Goal: Task Accomplishment & Management: Manage account settings

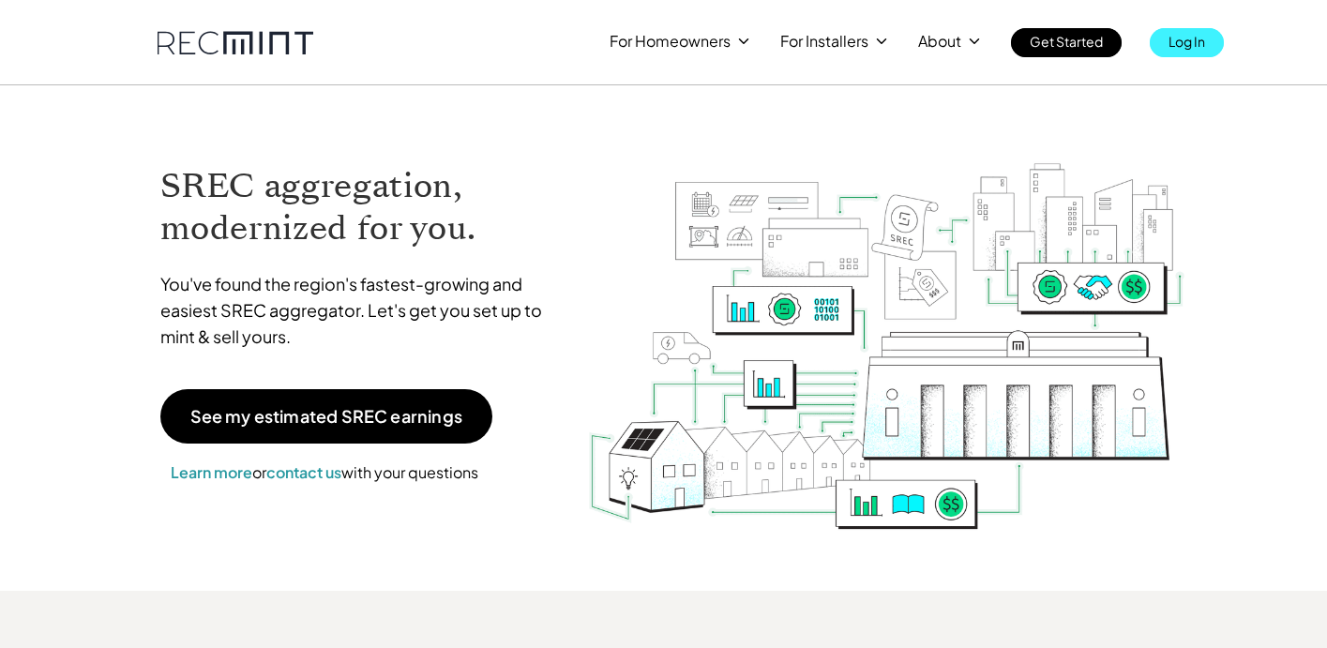
click at [1195, 41] on p "Log In" at bounding box center [1186, 41] width 37 height 26
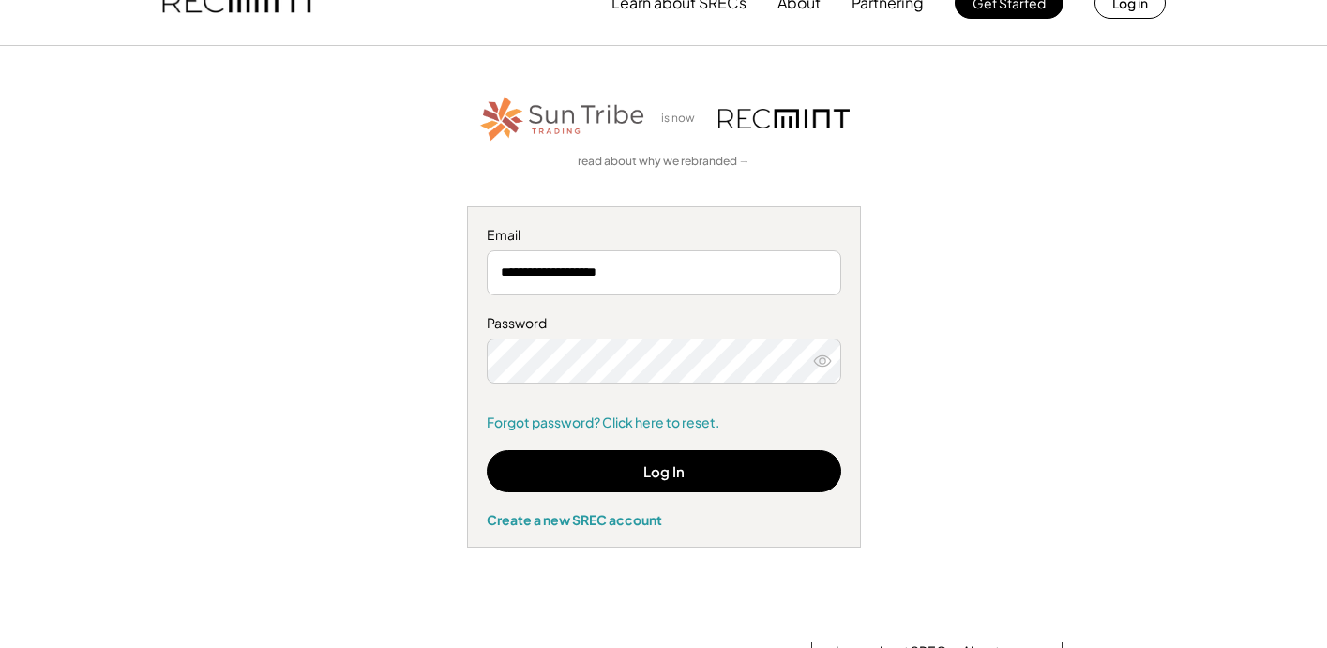
scroll to position [35, 0]
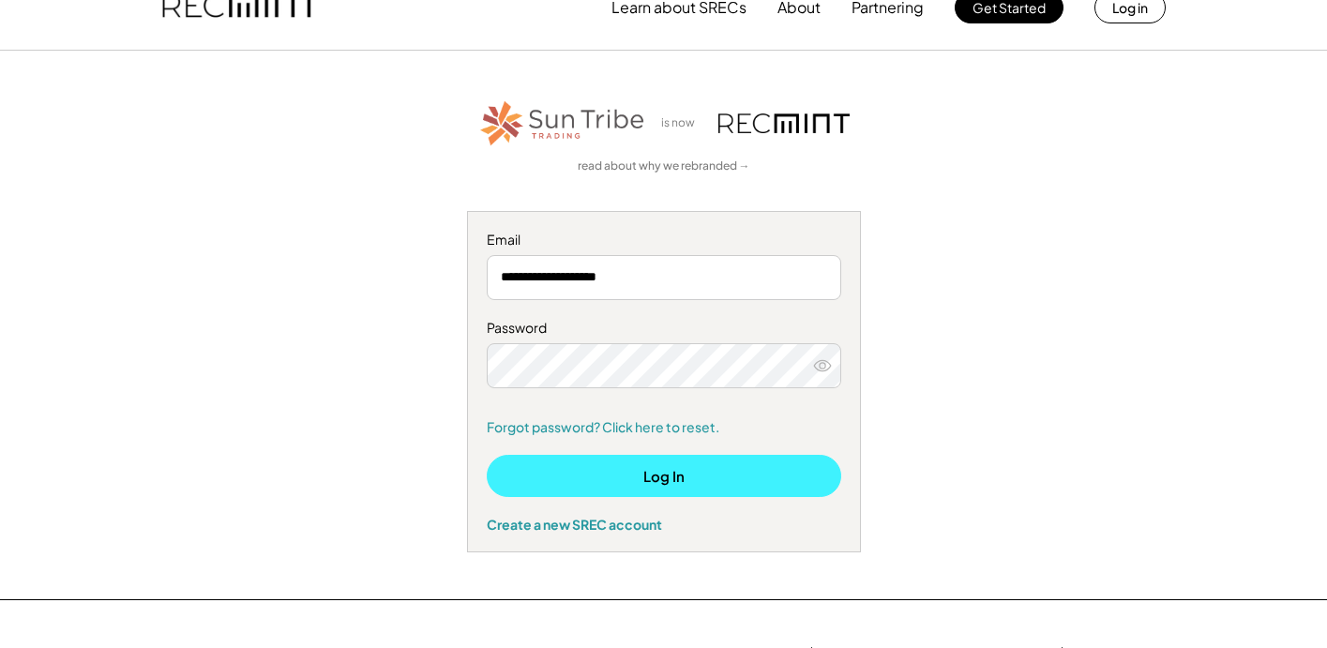
click at [633, 472] on button "Log In" at bounding box center [664, 476] width 354 height 42
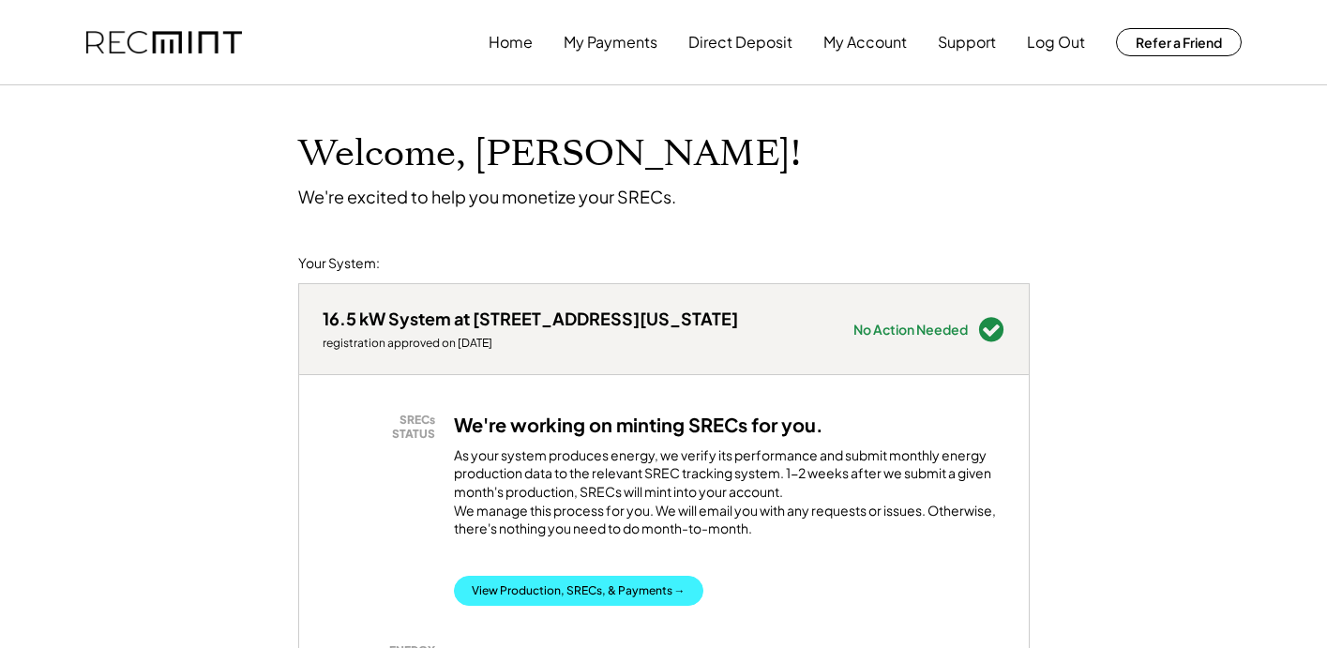
click at [518, 596] on button "View Production, SRECs, & Payments →" at bounding box center [578, 591] width 249 height 30
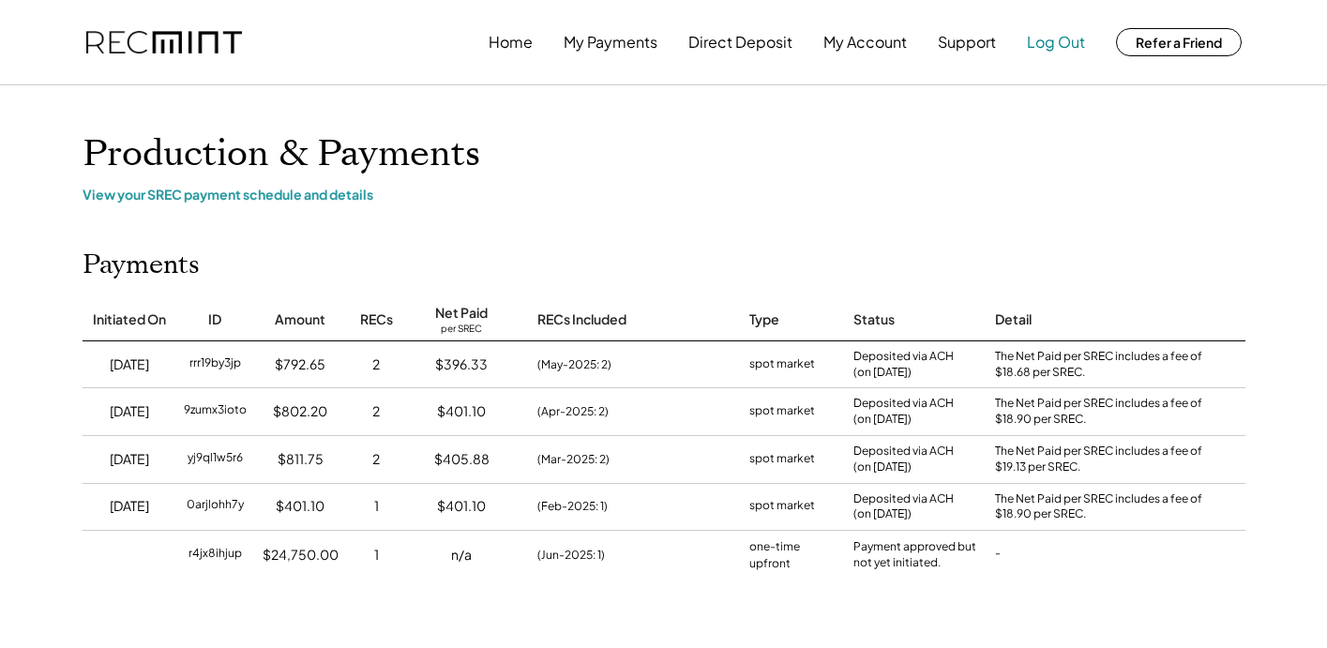
click at [1072, 30] on button "Log Out" at bounding box center [1056, 41] width 58 height 37
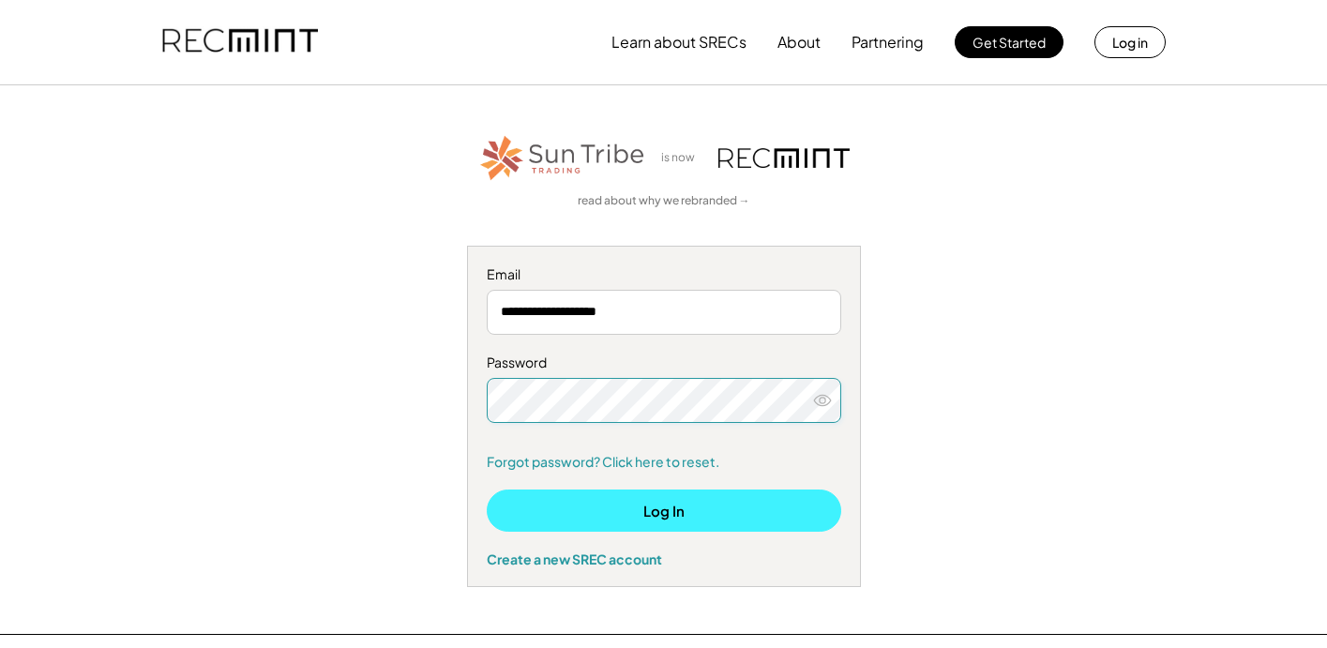
click at [611, 494] on button "Log In" at bounding box center [664, 510] width 354 height 42
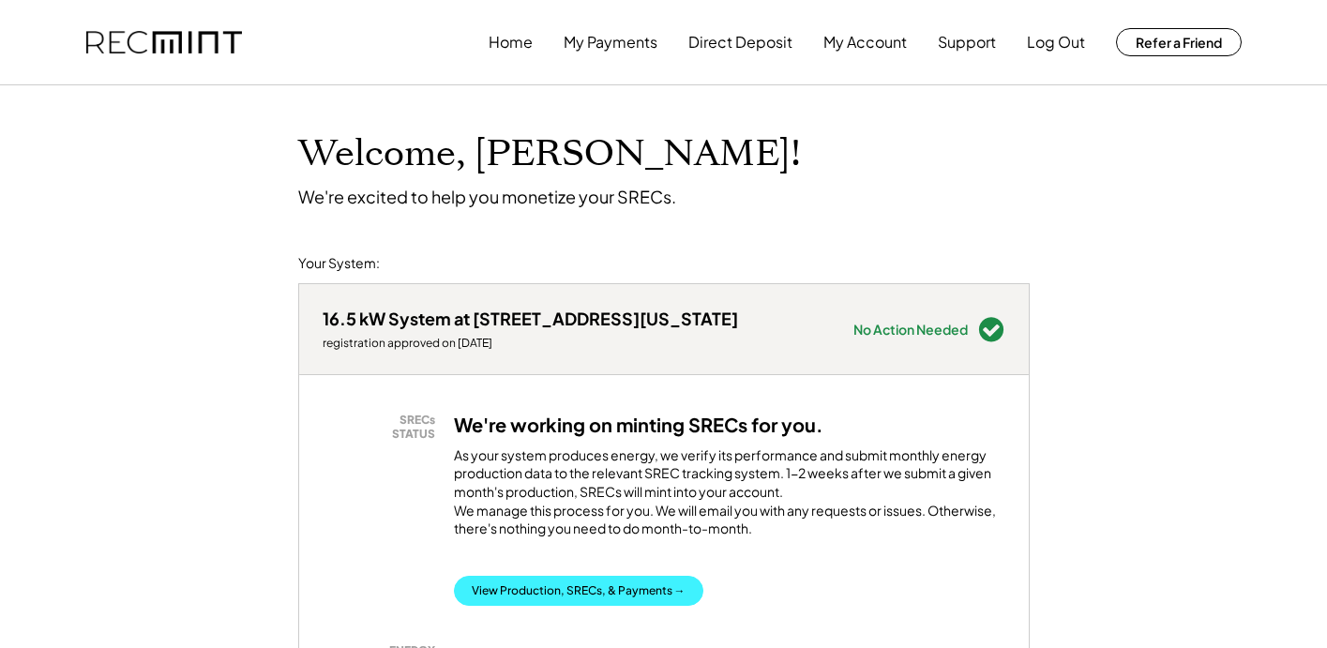
click at [519, 604] on button "View Production, SRECs, & Payments →" at bounding box center [578, 591] width 249 height 30
